Goal: Task Accomplishment & Management: Manage account settings

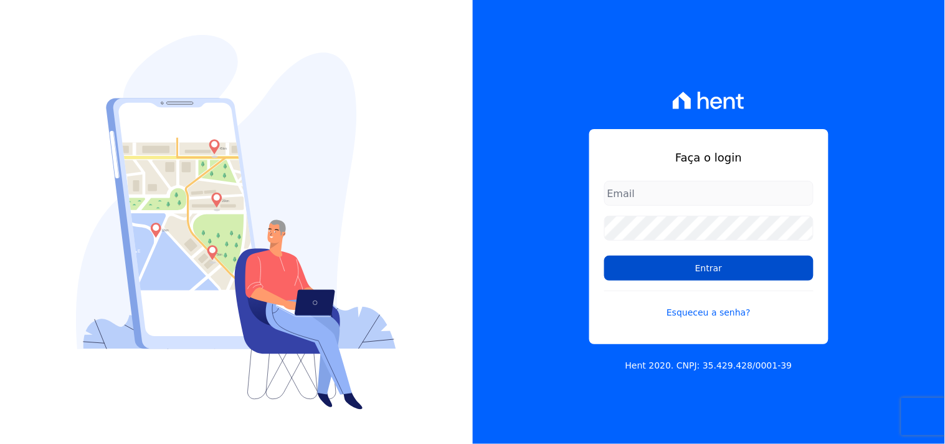
type input "[EMAIL_ADDRESS][DOMAIN_NAME]"
click at [703, 272] on input "Entrar" at bounding box center [708, 267] width 209 height 25
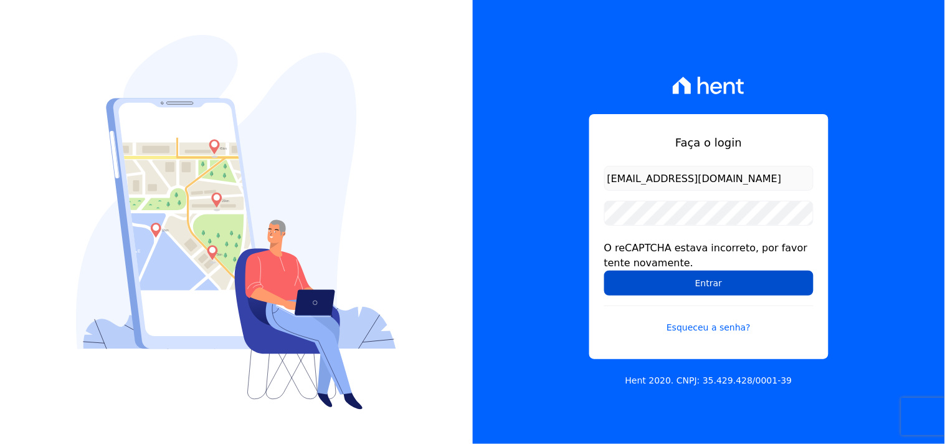
click at [705, 284] on input "Entrar" at bounding box center [708, 282] width 209 height 25
click at [708, 287] on input "Entrar" at bounding box center [708, 282] width 209 height 25
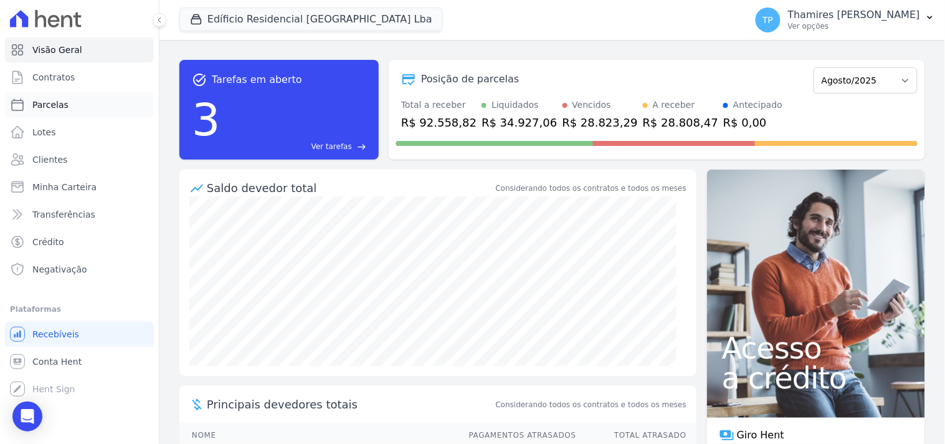
click at [93, 103] on link "Parcelas" at bounding box center [79, 104] width 149 height 25
select select
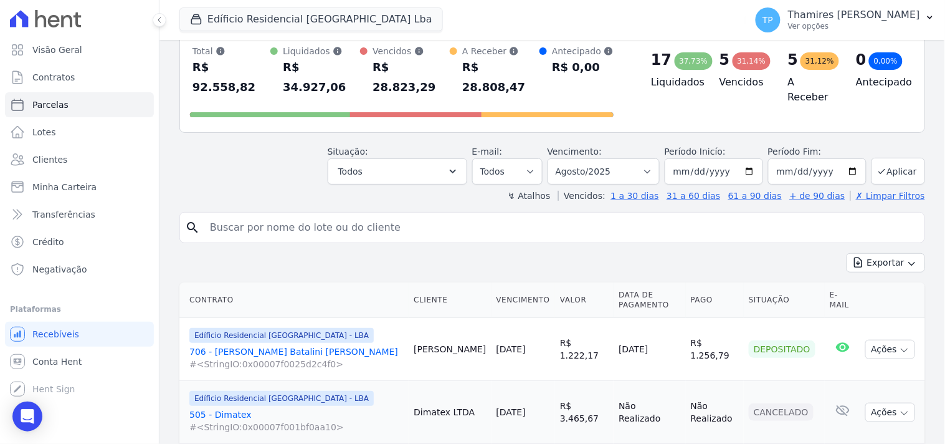
scroll to position [69, 0]
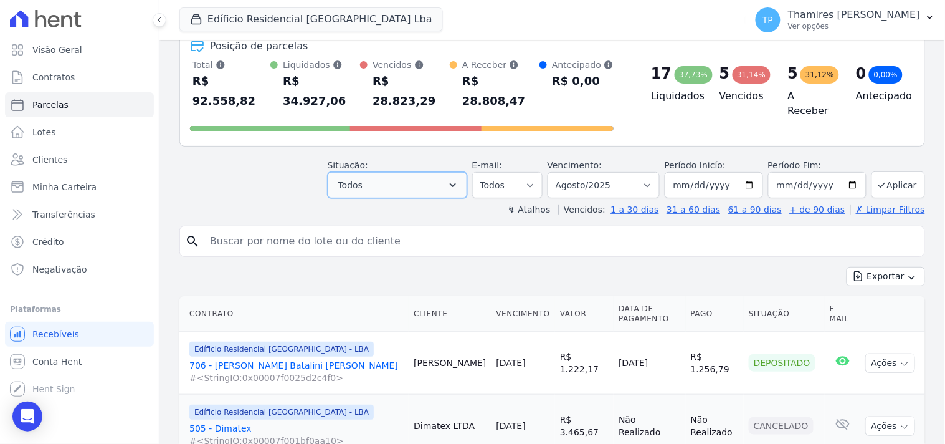
click at [422, 172] on button "Todos" at bounding box center [398, 185] width 140 height 26
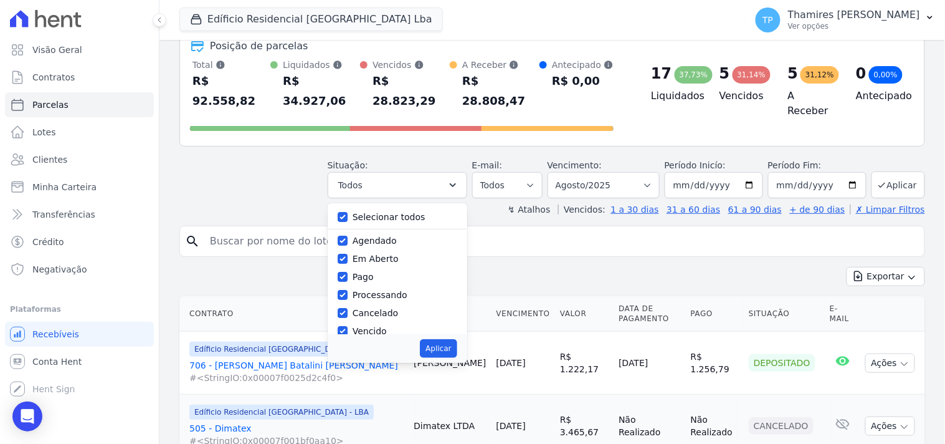
click at [409, 212] on label "Selecionar todos" at bounding box center [389, 217] width 73 height 10
click at [348, 212] on input "Selecionar todos" at bounding box center [343, 217] width 10 height 10
checkbox input "false"
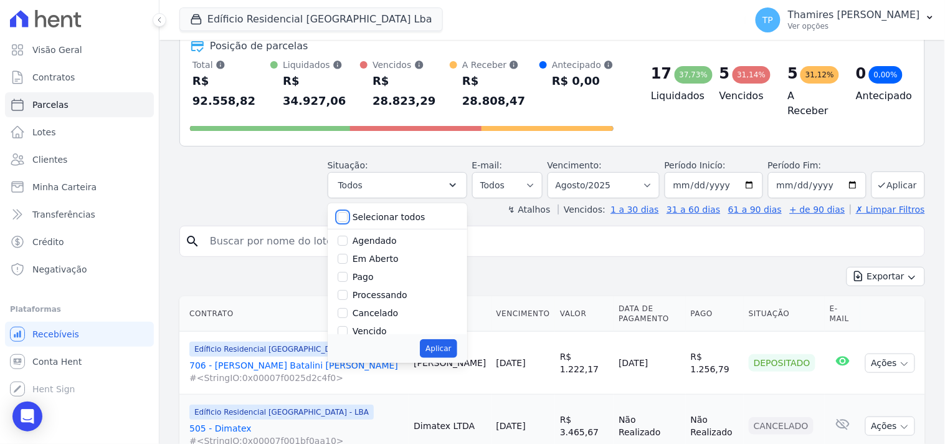
checkbox input "false"
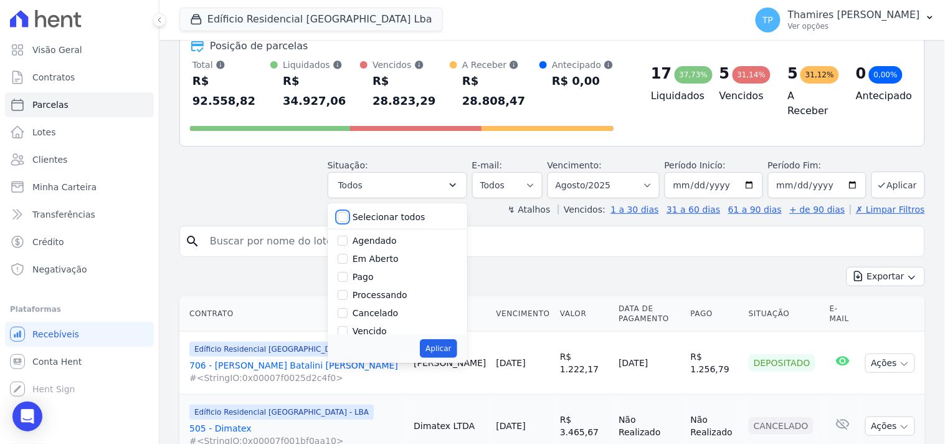
checkbox input "false"
click at [372, 272] on label "Pago" at bounding box center [363, 277] width 21 height 10
click at [348, 272] on input "Pago" at bounding box center [343, 277] width 10 height 10
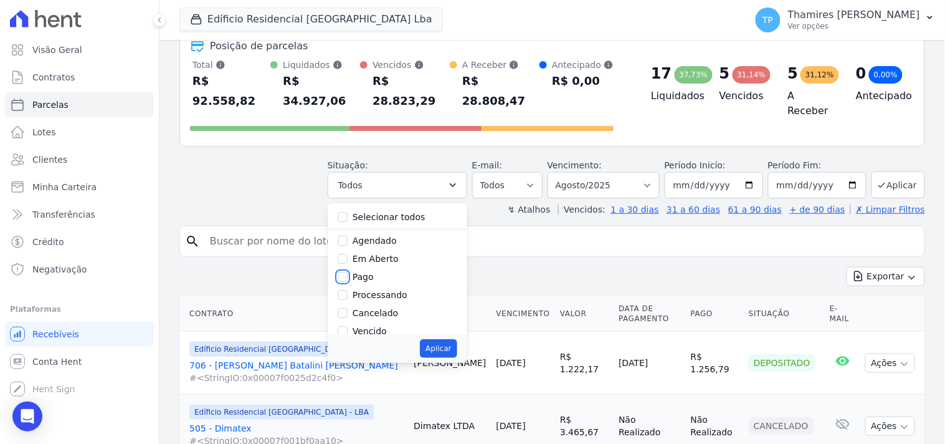
checkbox input "true"
drag, startPoint x: 384, startPoint y: 260, endPoint x: 440, endPoint y: 321, distance: 82.9
click at [385, 275] on label "Transferindo" at bounding box center [380, 280] width 54 height 10
click at [348, 275] on input "Transferindo" at bounding box center [343, 280] width 10 height 10
checkbox input "true"
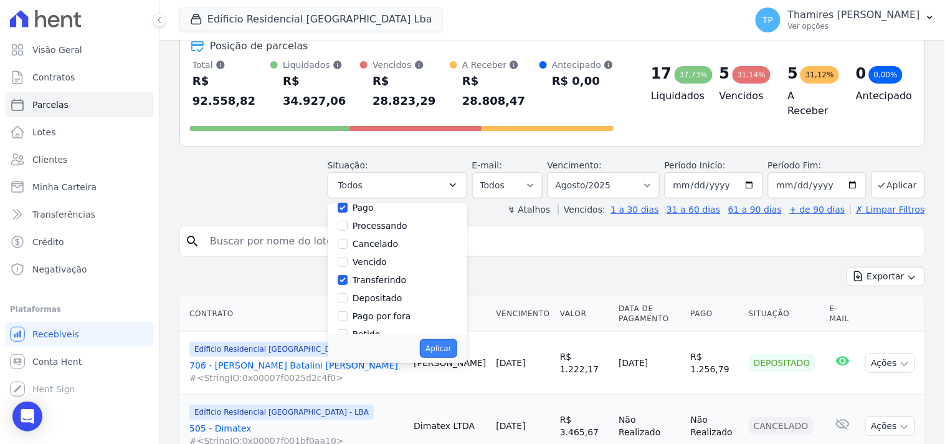
click at [451, 339] on button "Aplicar" at bounding box center [438, 348] width 37 height 19
select select "paid"
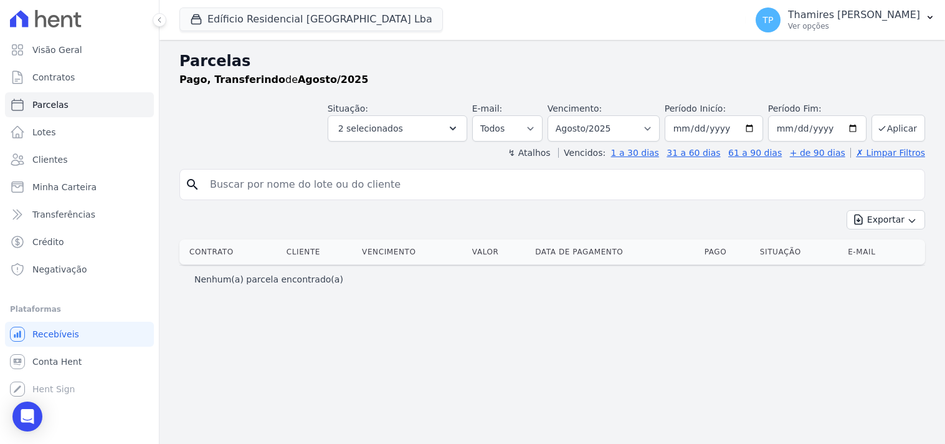
select select
click at [235, 22] on button "Edíficio Residencial [GEOGRAPHIC_DATA] Lba" at bounding box center [311, 19] width 264 height 24
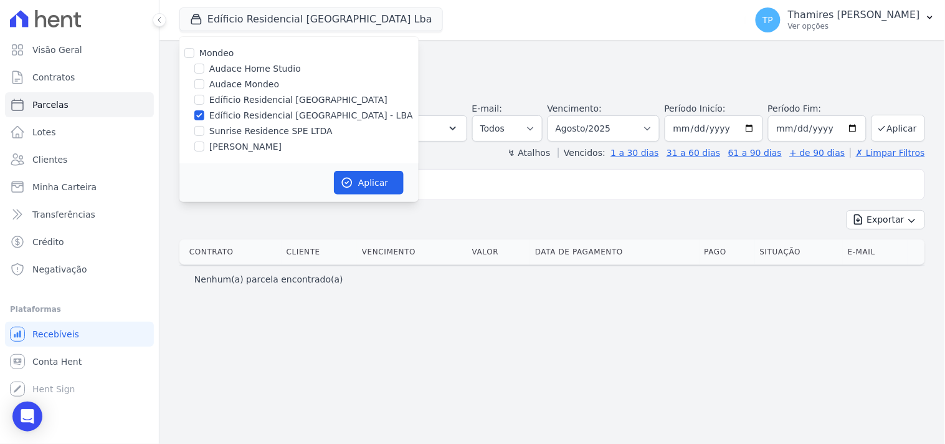
click at [271, 130] on label "Sunrise Residence SPE LTDA" at bounding box center [270, 131] width 123 height 13
click at [204, 130] on input "Sunrise Residence SPE LTDA" at bounding box center [199, 131] width 10 height 10
checkbox input "true"
click at [303, 117] on label "Edíficio Residencial [GEOGRAPHIC_DATA] - LBA" at bounding box center [311, 115] width 204 height 13
click at [204, 117] on input "Edíficio Residencial [GEOGRAPHIC_DATA] - LBA" at bounding box center [199, 115] width 10 height 10
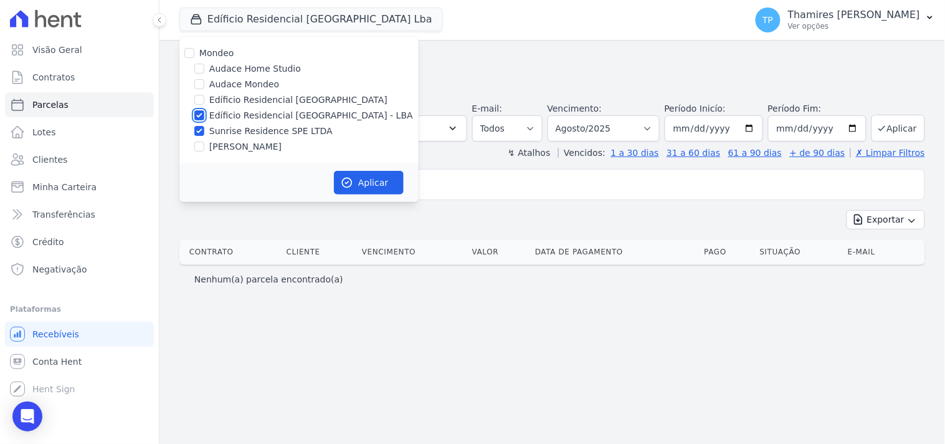
checkbox input "false"
click at [370, 188] on button "Aplicar" at bounding box center [369, 183] width 70 height 24
select select
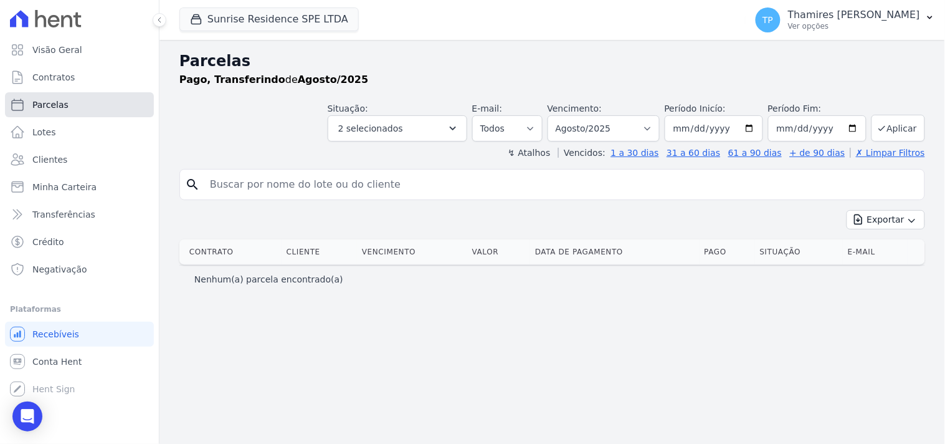
click at [120, 98] on link "Parcelas" at bounding box center [79, 104] width 149 height 25
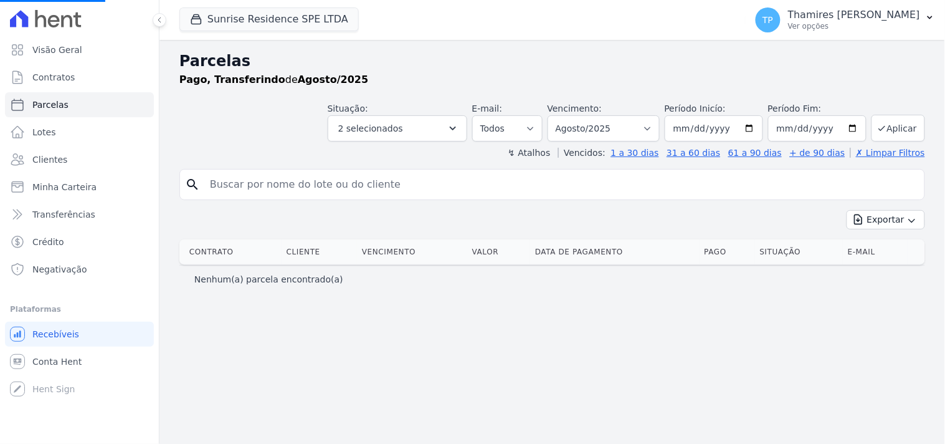
select select
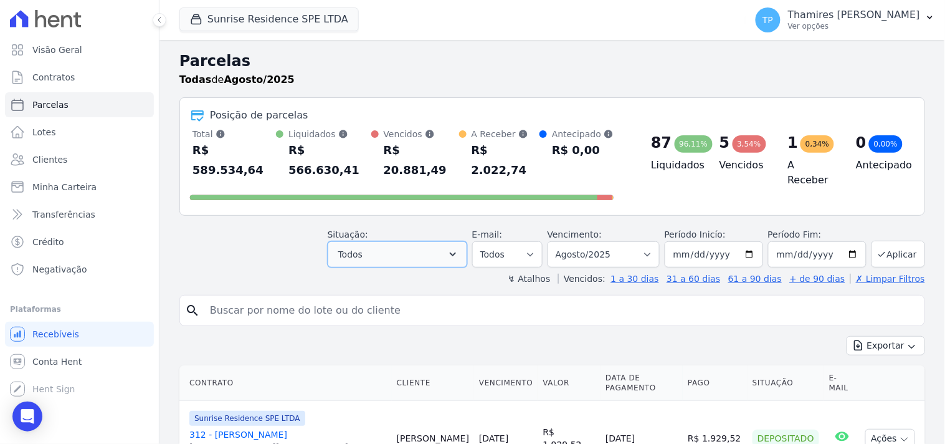
click at [394, 241] on button "Todos" at bounding box center [398, 254] width 140 height 26
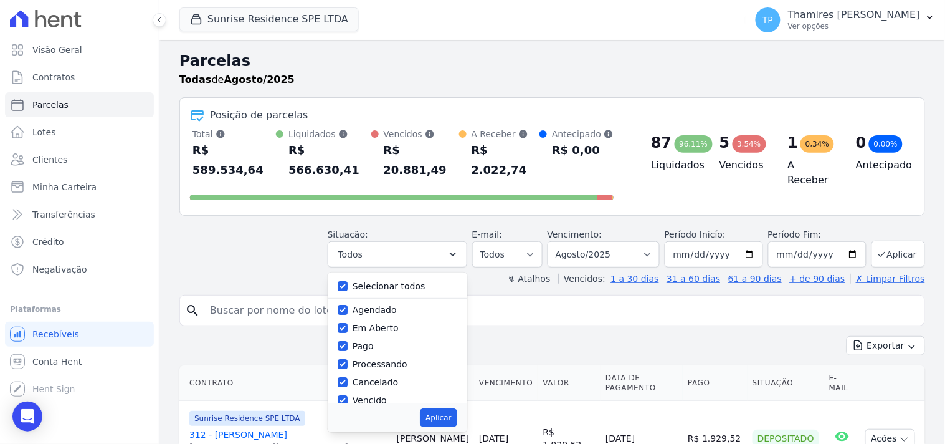
click at [401, 281] on label "Selecionar todos" at bounding box center [389, 286] width 73 height 10
click at [348, 281] on input "Selecionar todos" at bounding box center [343, 286] width 10 height 10
checkbox input "false"
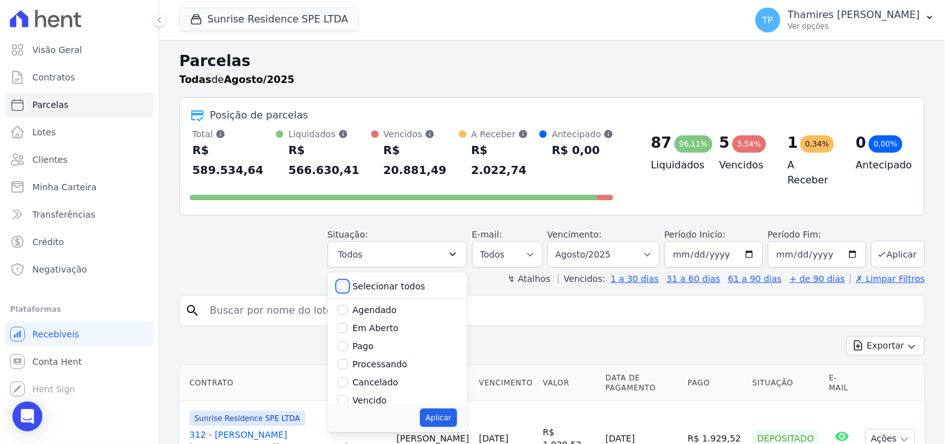
checkbox input "false"
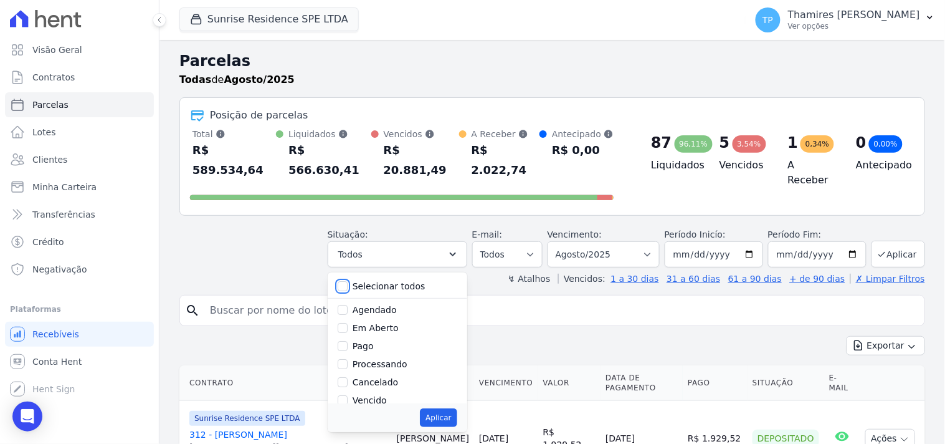
checkbox input "false"
click at [366, 341] on label "Pago" at bounding box center [363, 346] width 21 height 10
click at [348, 341] on input "Pago" at bounding box center [343, 346] width 10 height 10
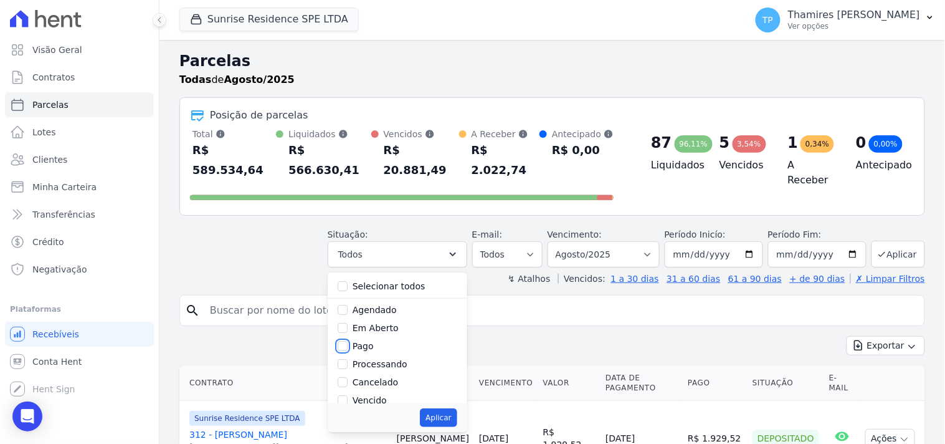
checkbox input "true"
click at [445, 408] on button "Aplicar" at bounding box center [438, 417] width 37 height 19
select select "paid"
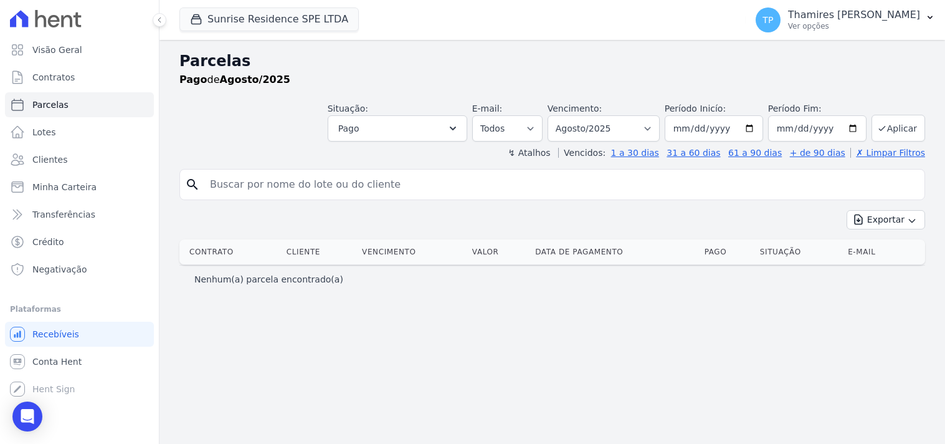
select select
click at [100, 55] on link "Visão Geral" at bounding box center [79, 49] width 149 height 25
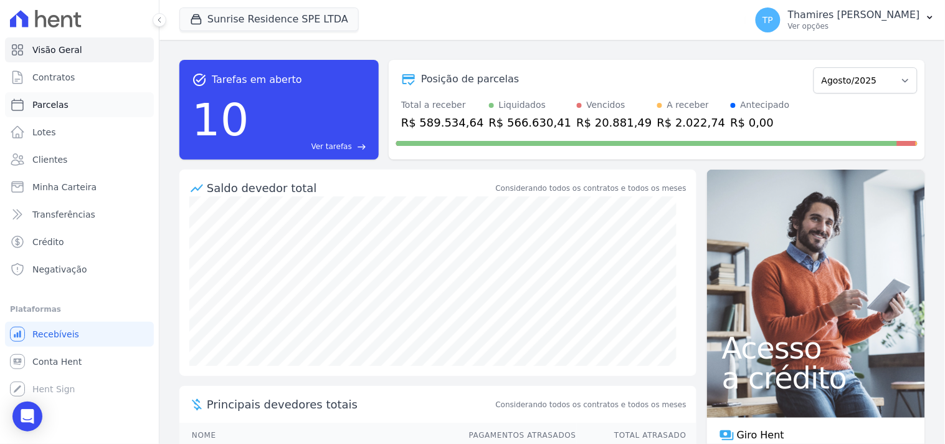
click at [87, 108] on link "Parcelas" at bounding box center [79, 104] width 149 height 25
select select
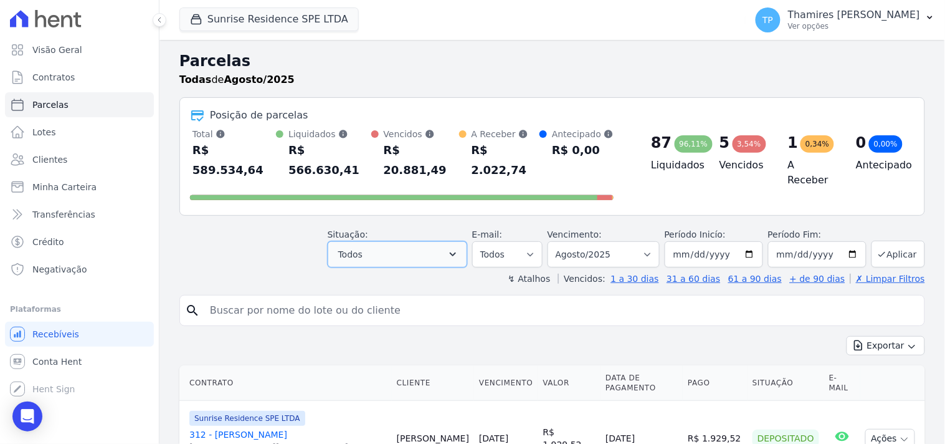
click at [393, 241] on button "Todos" at bounding box center [398, 254] width 140 height 26
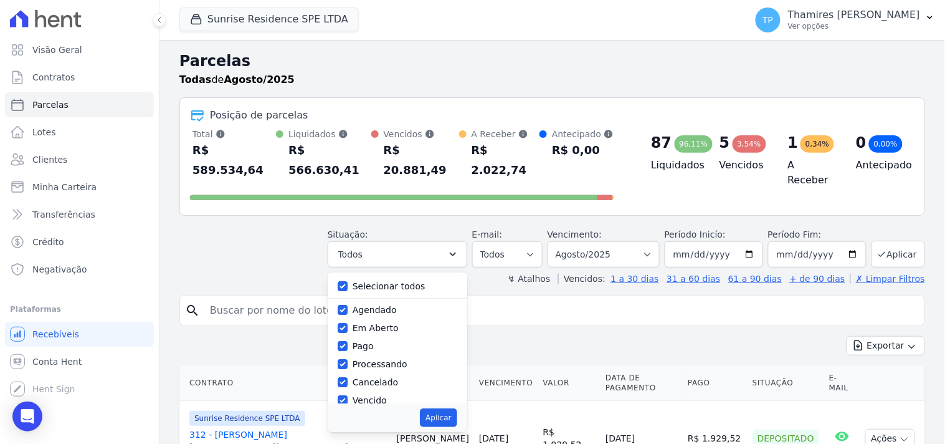
click at [282, 272] on div "↯ Atalhos Vencidos: 1 a 30 dias 31 a 60 dias 61 a 90 dias + de 90 dias ✗ Limpar…" at bounding box center [552, 278] width 746 height 12
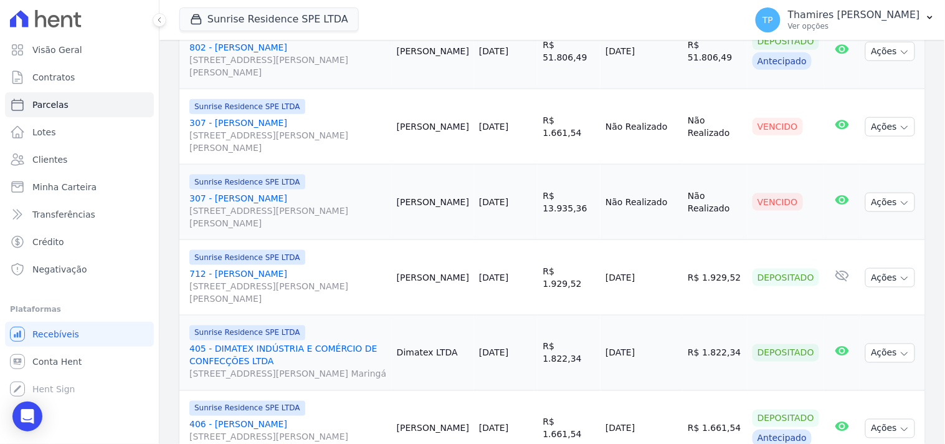
scroll to position [1765, 0]
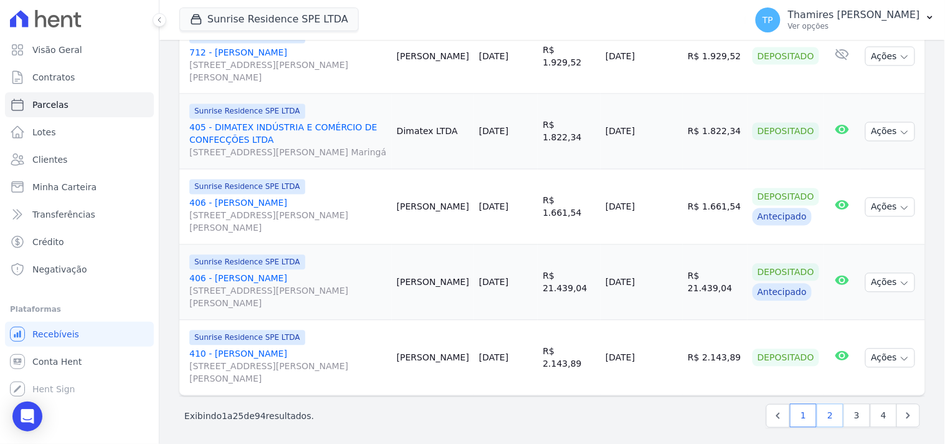
click at [817, 412] on link "2" at bounding box center [830, 416] width 27 height 24
select select
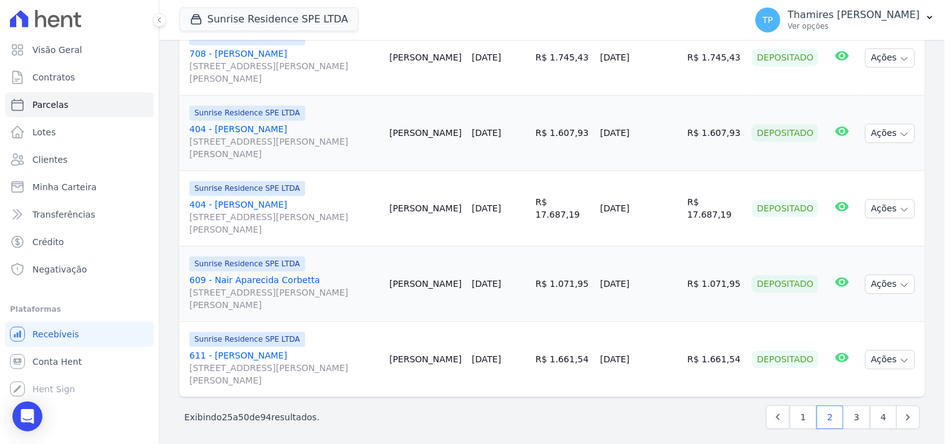
scroll to position [1877, 0]
click at [843, 410] on link "3" at bounding box center [856, 416] width 27 height 24
select select
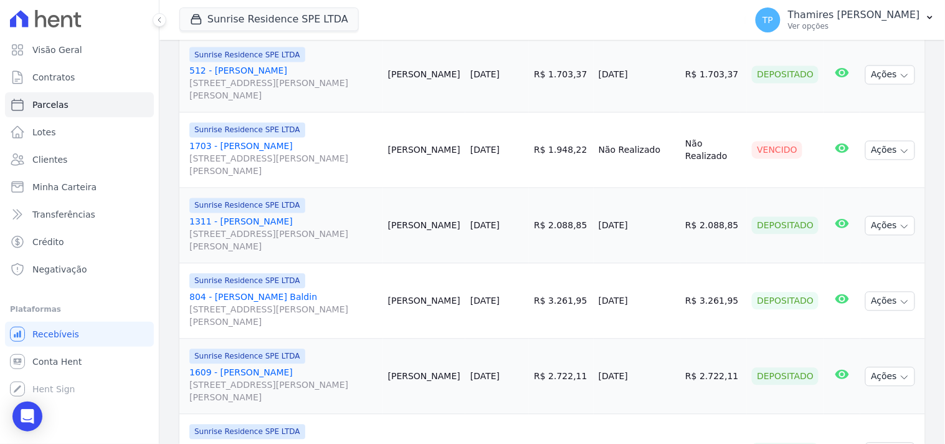
scroll to position [1877, 0]
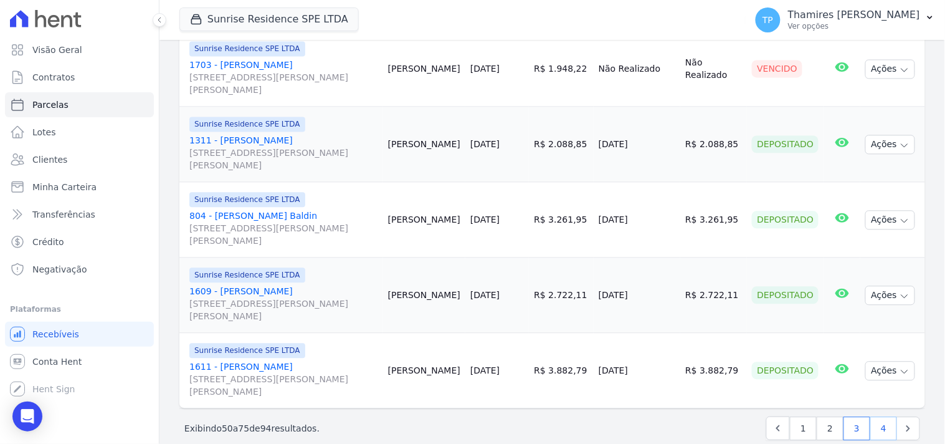
click at [880, 416] on link "4" at bounding box center [883, 428] width 27 height 24
select select
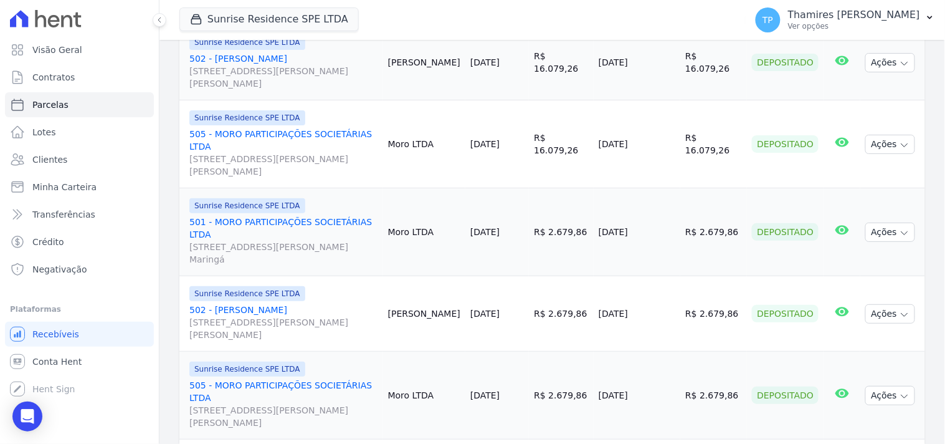
scroll to position [1425, 0]
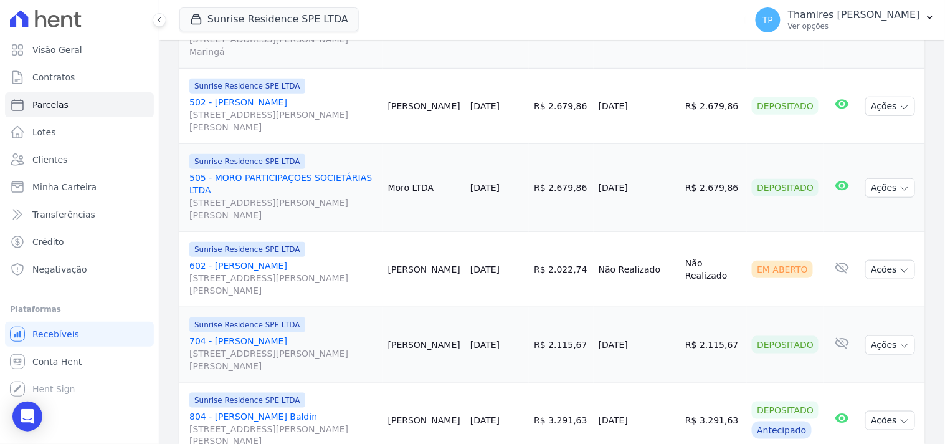
select select
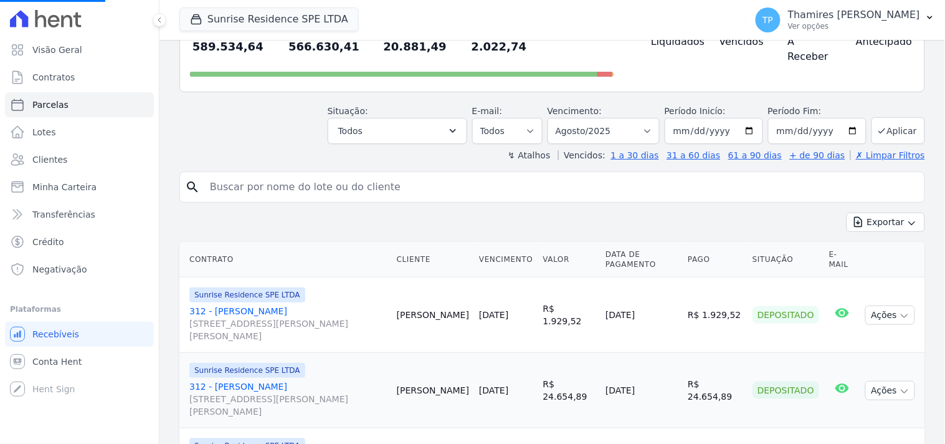
scroll to position [484, 0]
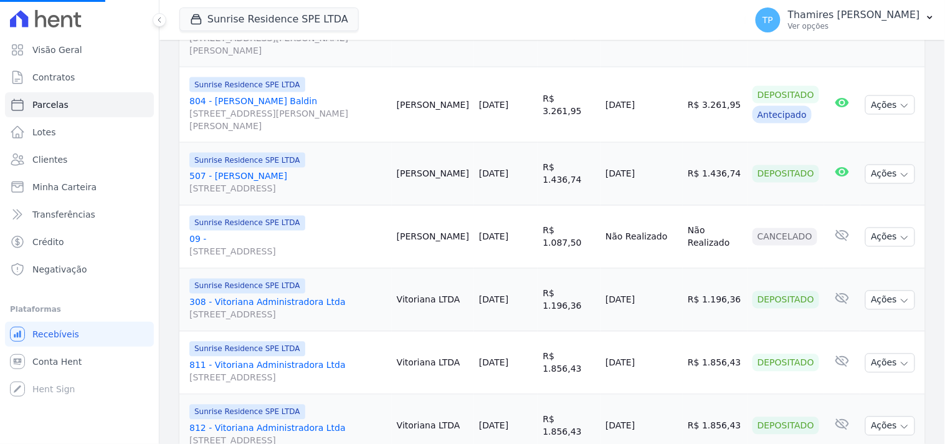
select select
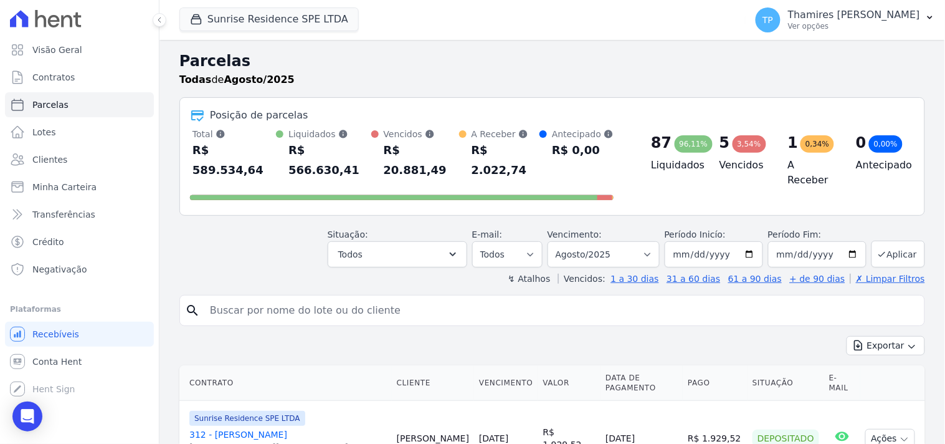
click at [738, 139] on div "3,54%" at bounding box center [750, 143] width 34 height 17
click at [416, 241] on button "Todos" at bounding box center [398, 254] width 140 height 26
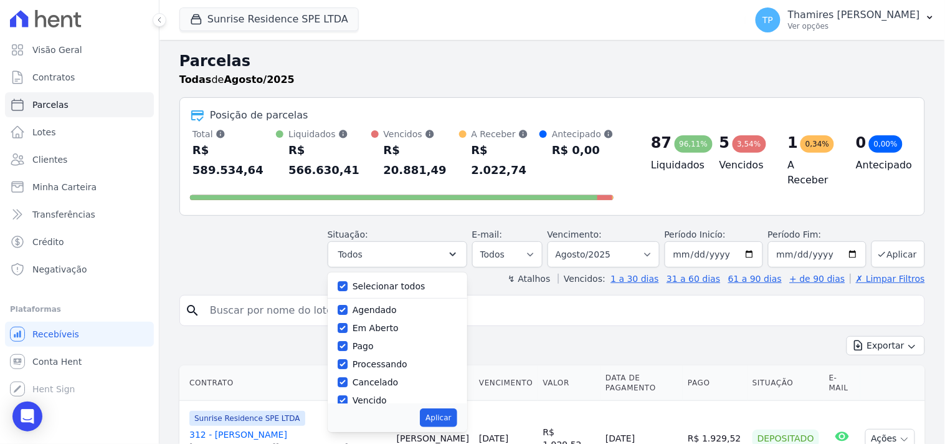
click at [392, 281] on label "Selecionar todos" at bounding box center [389, 286] width 73 height 10
click at [348, 281] on input "Selecionar todos" at bounding box center [343, 286] width 10 height 10
checkbox input "false"
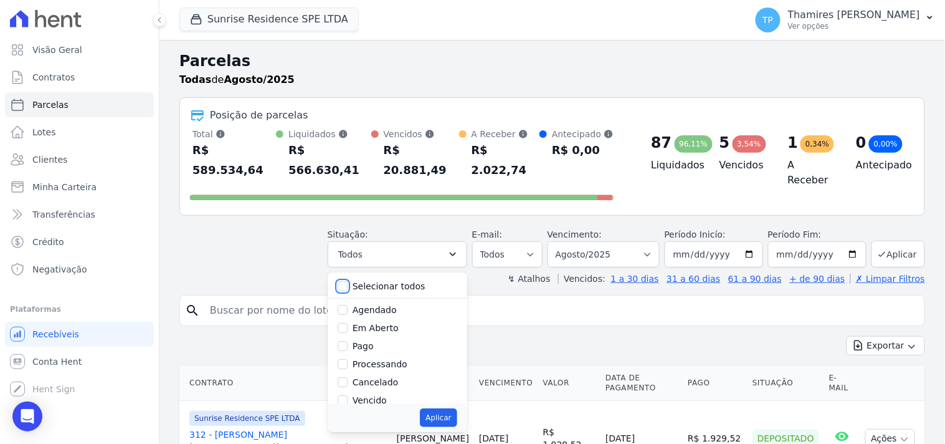
checkbox input "false"
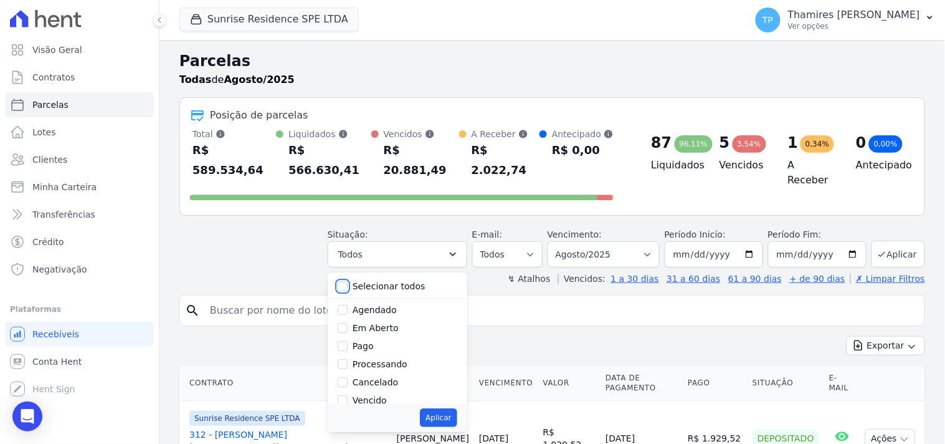
checkbox input "false"
click at [381, 312] on label "Vencido" at bounding box center [370, 317] width 34 height 10
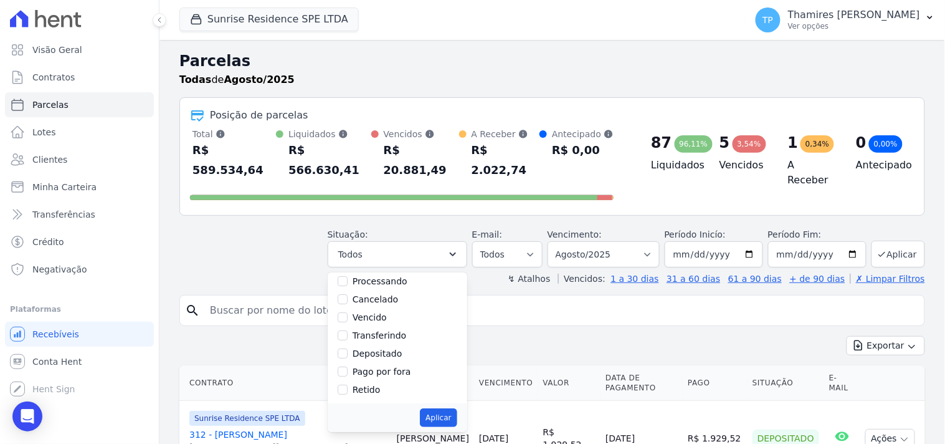
click at [348, 312] on input "Vencido" at bounding box center [343, 317] width 10 height 10
checkbox input "true"
click at [444, 408] on button "Aplicar" at bounding box center [438, 417] width 37 height 19
select select "overdue"
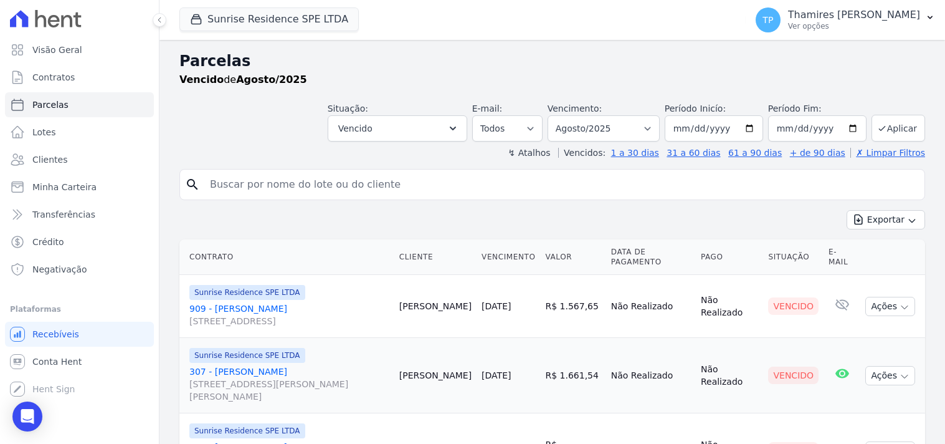
select select
click at [620, 125] on select "Filtrar por período ──────── Todos os meses Fevereiro/2024 Março/2024 Abril/202…" at bounding box center [604, 128] width 112 height 26
select select "all"
click at [556, 115] on select "Filtrar por período ──────── Todos os meses Fevereiro/2024 Março/2024 Abril/202…" at bounding box center [604, 128] width 112 height 26
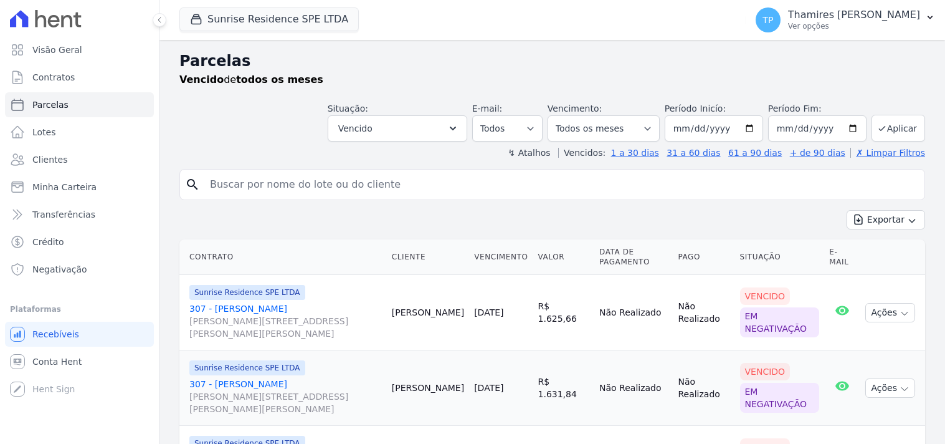
select select
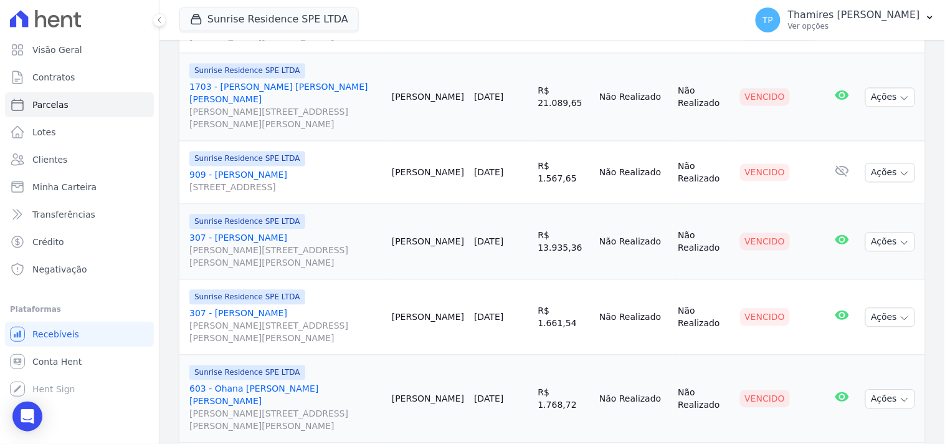
scroll to position [686, 0]
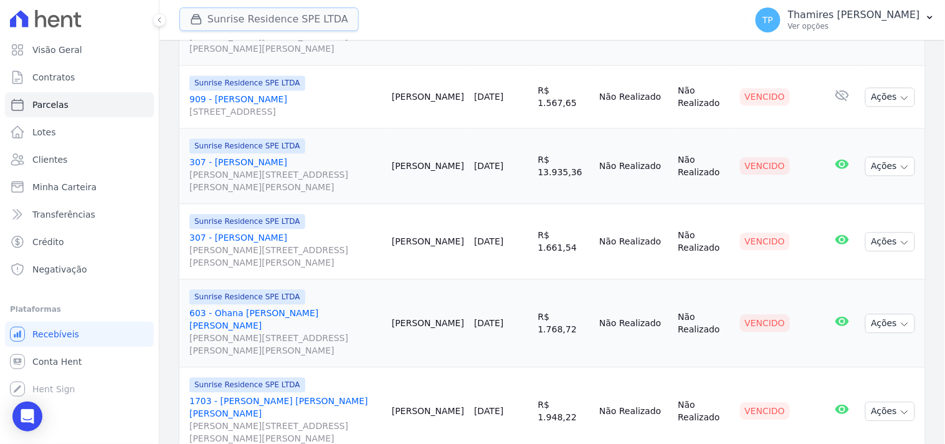
click at [287, 24] on button "Sunrise Residence SPE LTDA" at bounding box center [268, 19] width 179 height 24
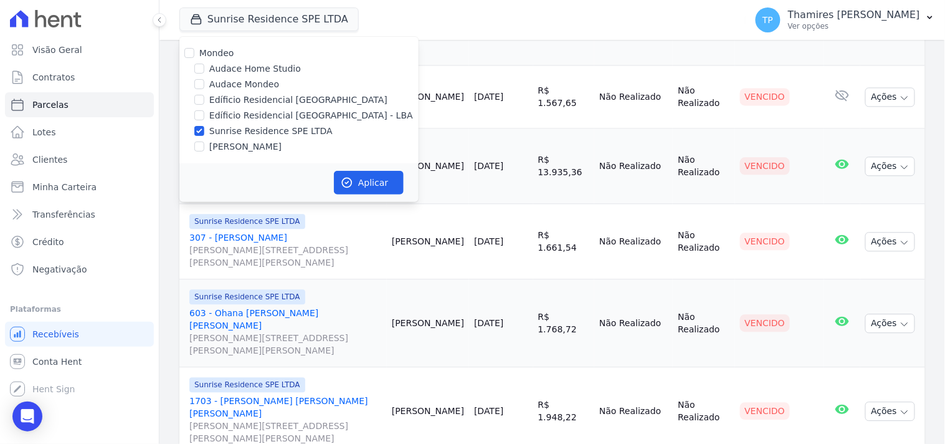
click at [269, 114] on label "Edíficio Residencial [GEOGRAPHIC_DATA] - LBA" at bounding box center [311, 115] width 204 height 13
click at [204, 114] on input "Edíficio Residencial [GEOGRAPHIC_DATA] - LBA" at bounding box center [199, 115] width 10 height 10
checkbox input "true"
click at [282, 131] on label "Sunrise Residence SPE LTDA" at bounding box center [270, 131] width 123 height 13
click at [204, 131] on input "Sunrise Residence SPE LTDA" at bounding box center [199, 131] width 10 height 10
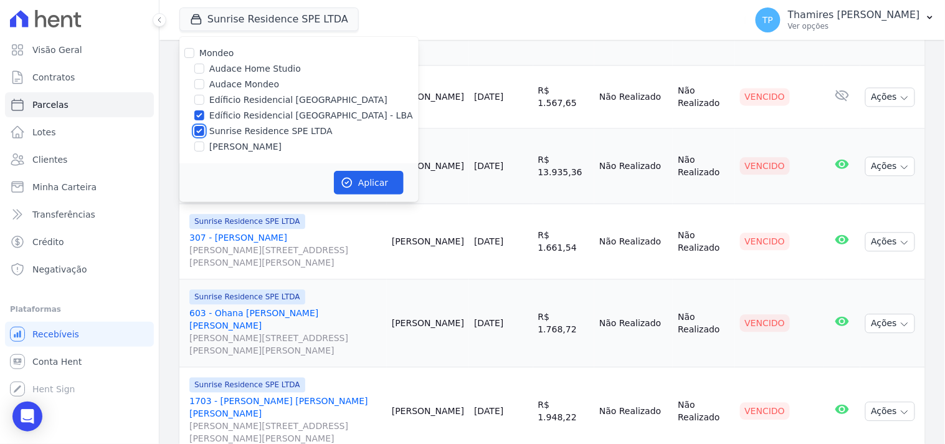
checkbox input "false"
click at [359, 173] on button "Aplicar" at bounding box center [369, 183] width 70 height 24
select select
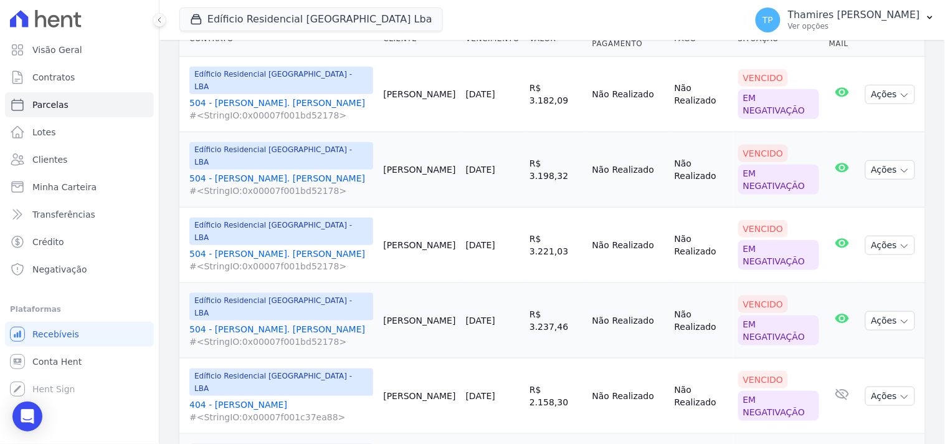
scroll to position [0, 0]
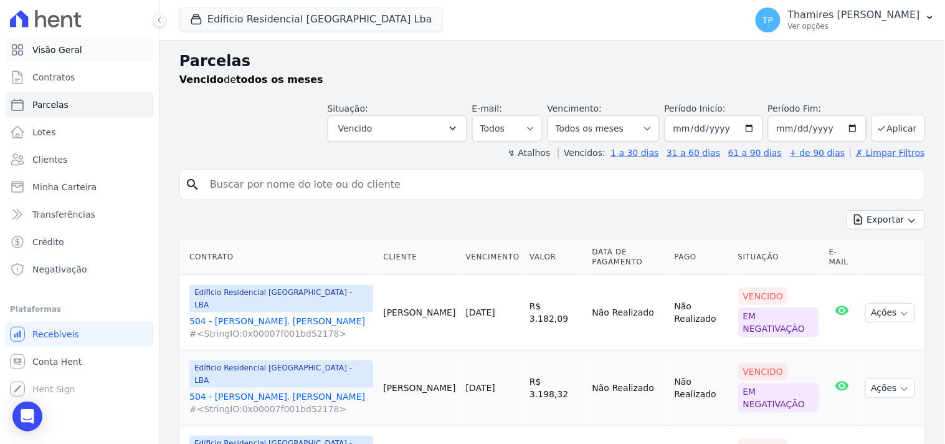
click at [51, 50] on span "Visão Geral" at bounding box center [57, 50] width 50 height 12
